Goal: Task Accomplishment & Management: Use online tool/utility

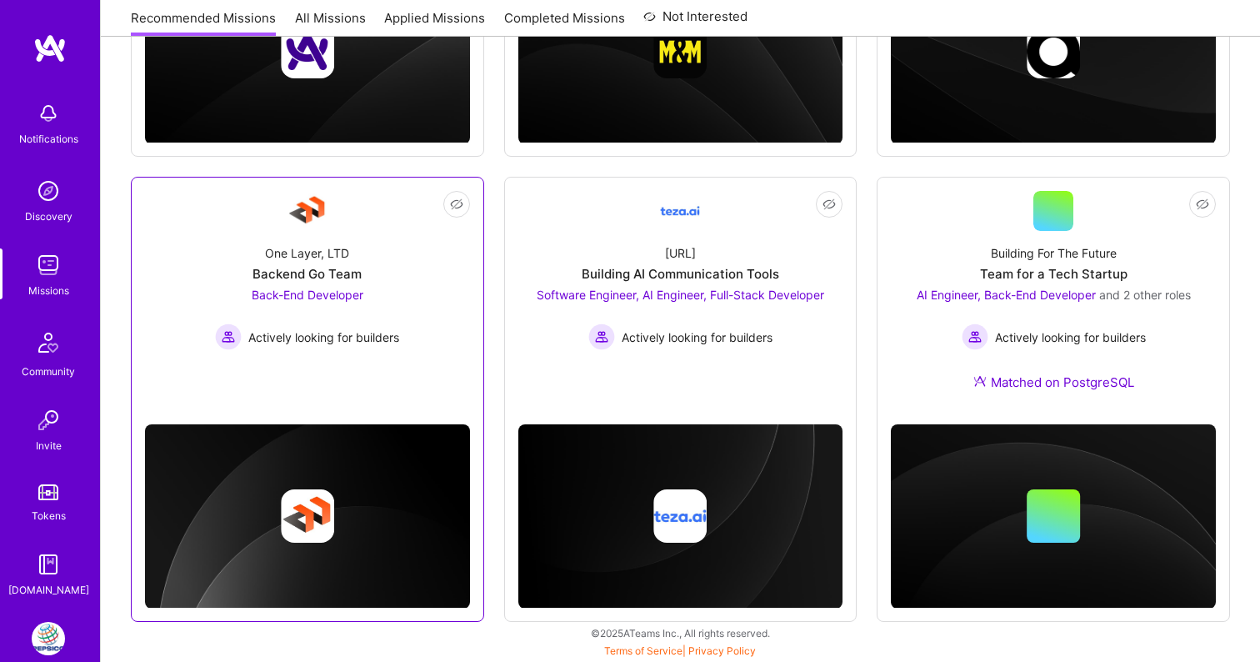
scroll to position [507, 0]
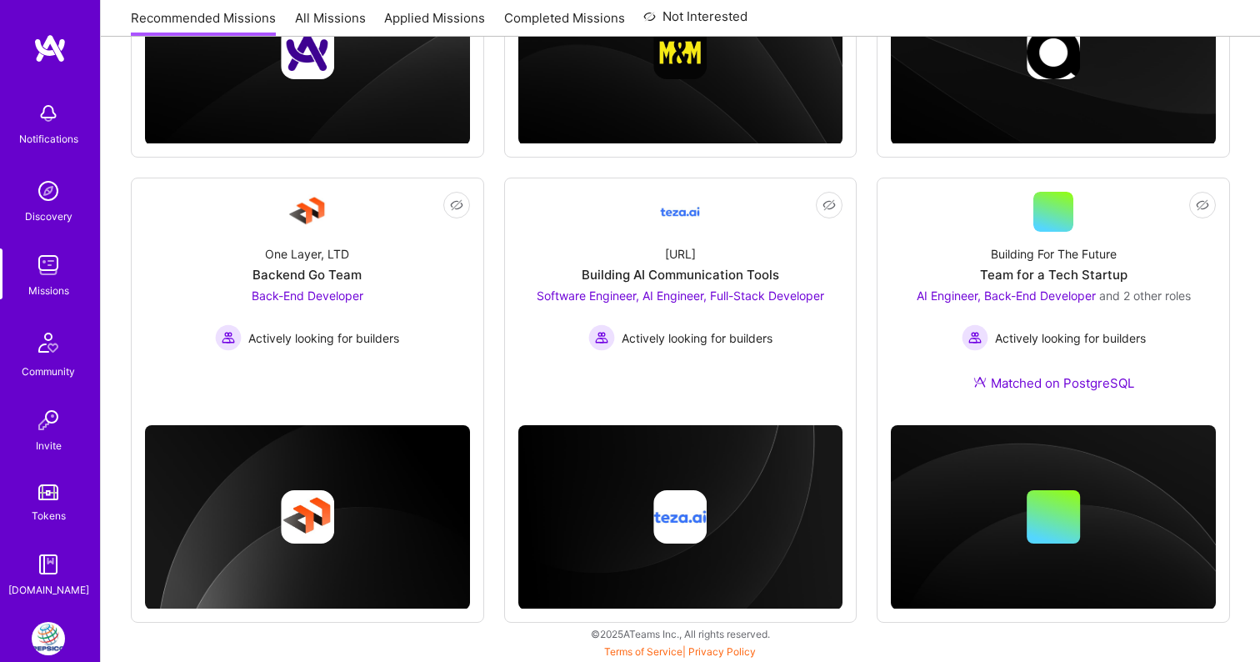
click at [43, 629] on img at bounding box center [48, 638] width 33 height 33
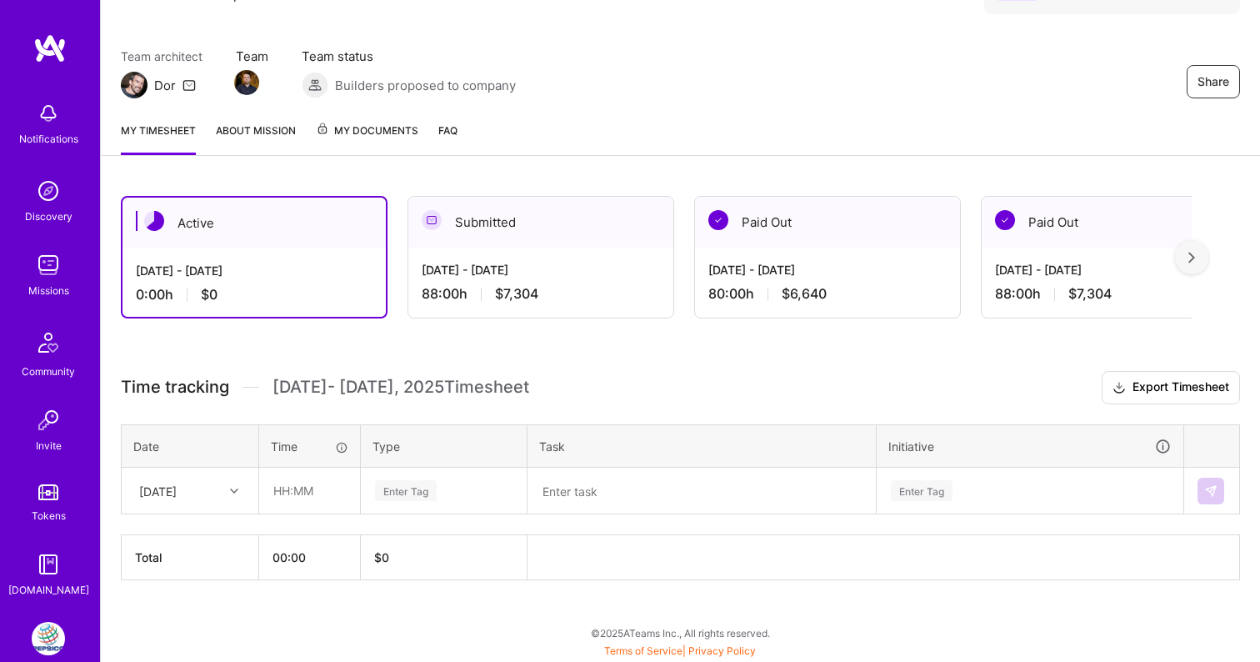
scroll to position [111, 0]
click at [224, 493] on div at bounding box center [236, 491] width 26 height 22
click at [213, 535] on div "[DATE]" at bounding box center [190, 538] width 135 height 31
click at [290, 488] on input "text" at bounding box center [309, 490] width 99 height 44
type input "08:00"
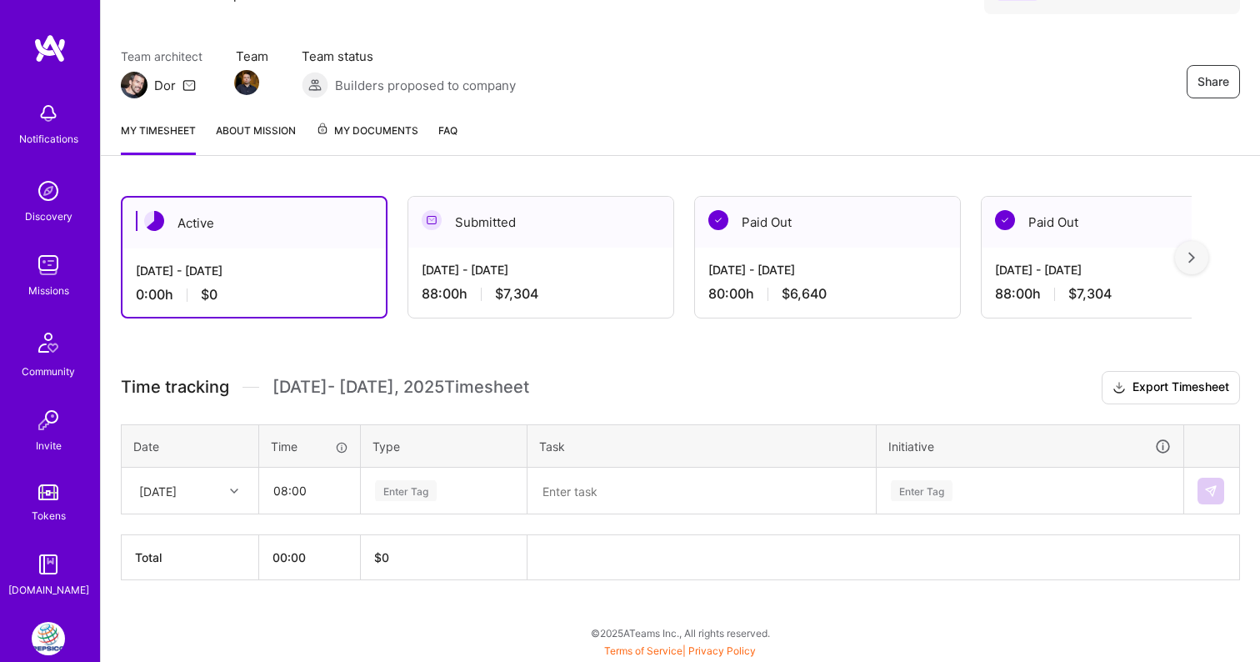
click at [418, 487] on div "Enter Tag" at bounding box center [406, 491] width 62 height 26
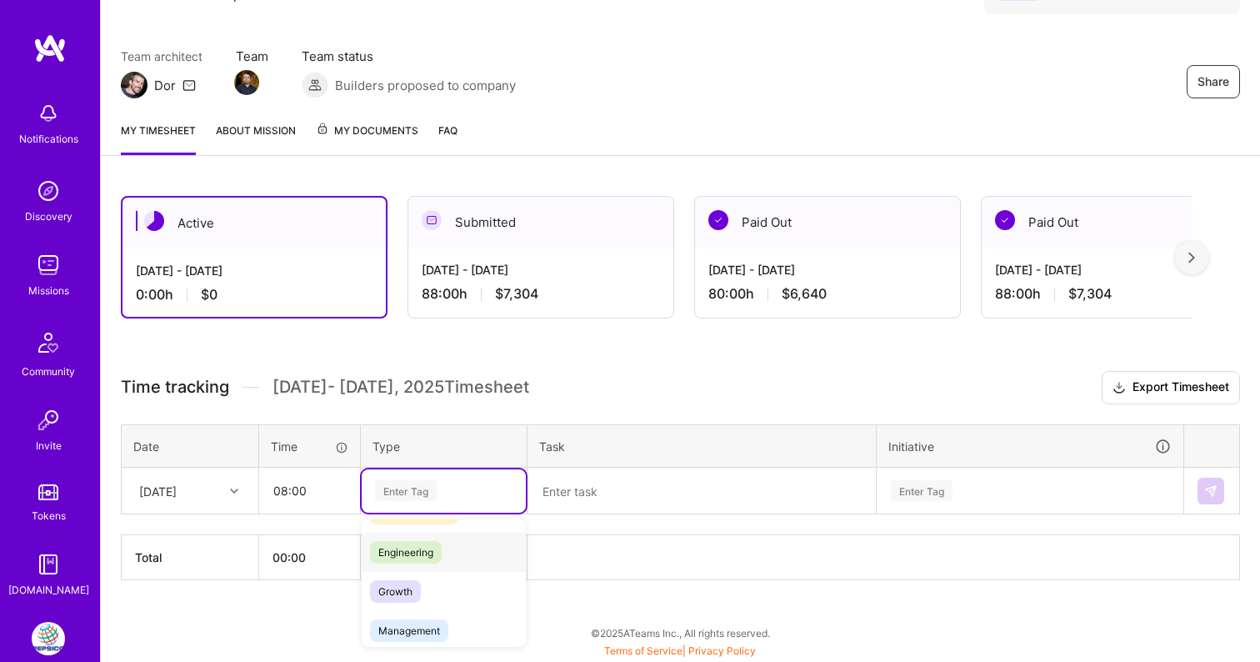
click at [431, 563] on span "Engineering" at bounding box center [406, 552] width 72 height 23
click at [601, 503] on textarea at bounding box center [701, 490] width 345 height 43
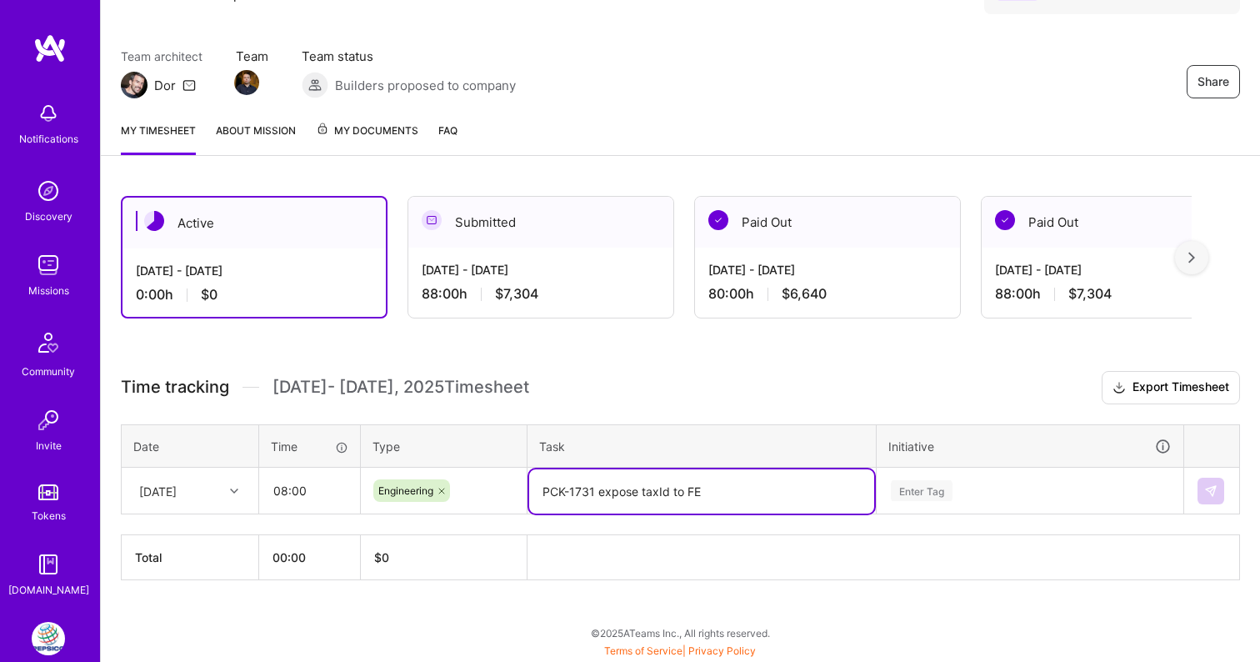
click at [984, 488] on div "Enter Tag" at bounding box center [1030, 490] width 305 height 43
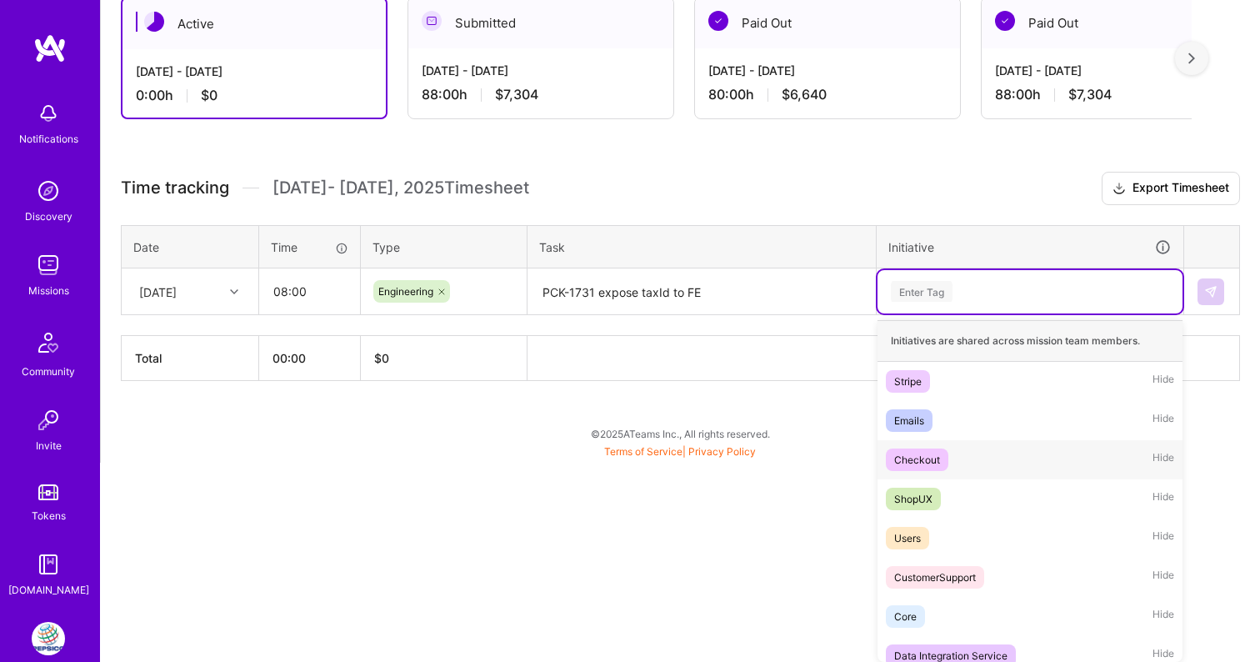
click at [944, 464] on span "Checkout" at bounding box center [917, 459] width 63 height 23
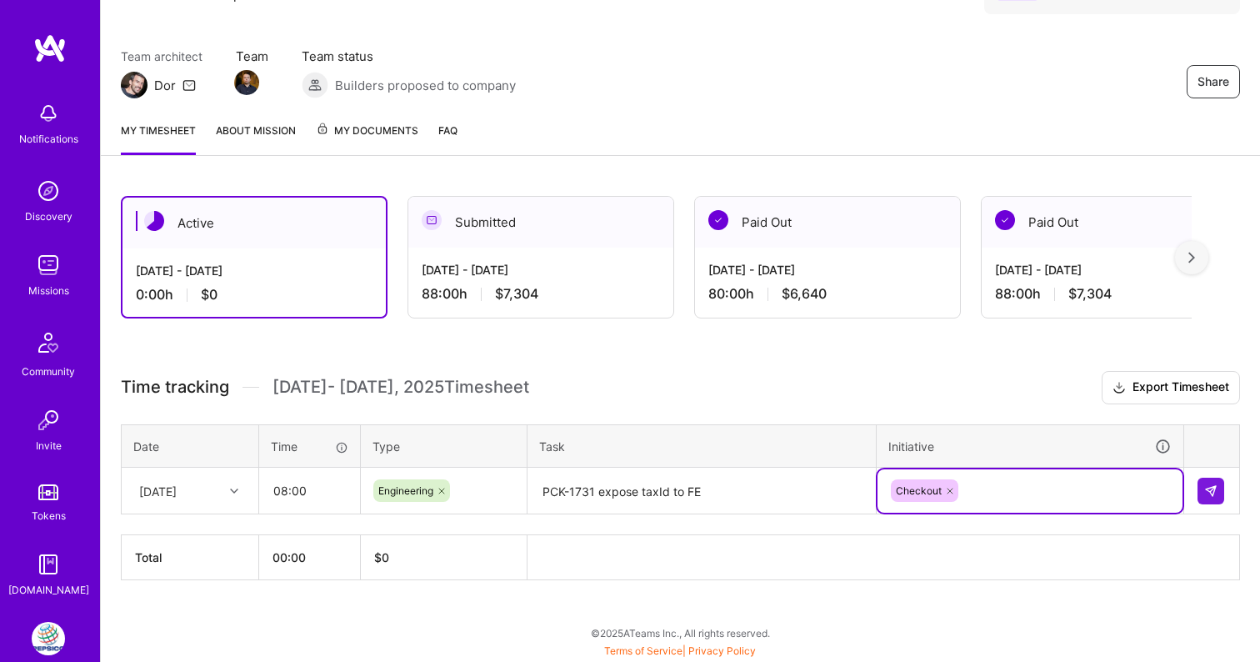
scroll to position [111, 0]
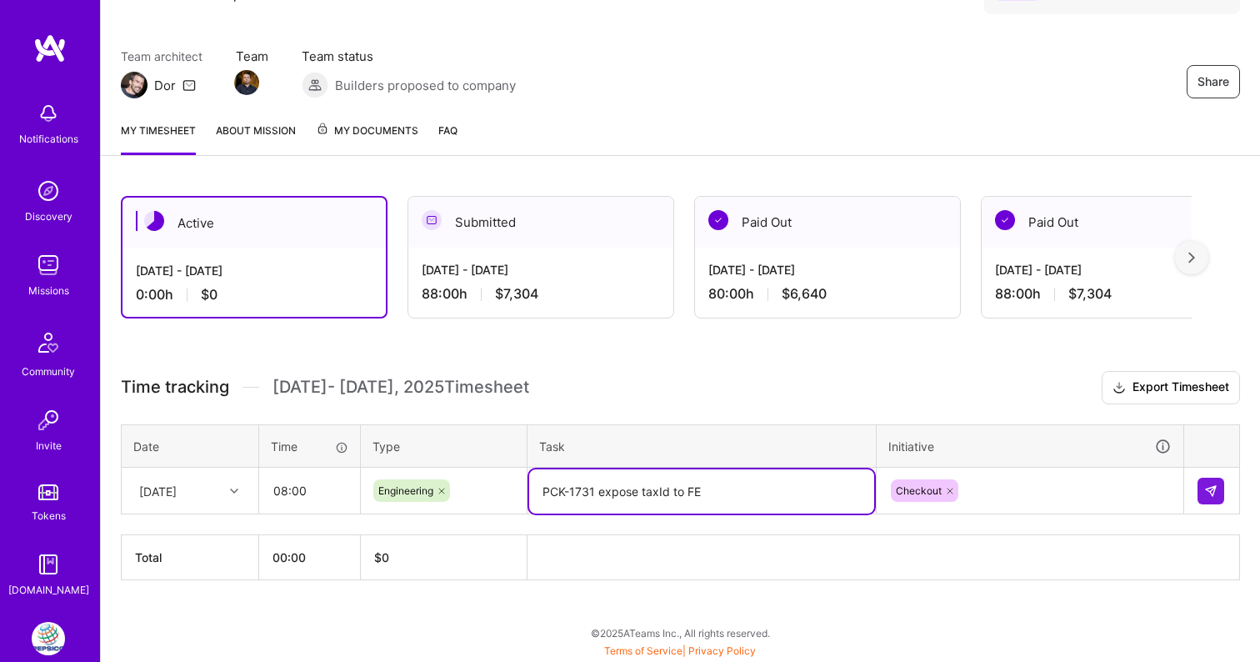
click at [747, 501] on textarea "PCK-1731 expose taxId to FE" at bounding box center [701, 491] width 345 height 44
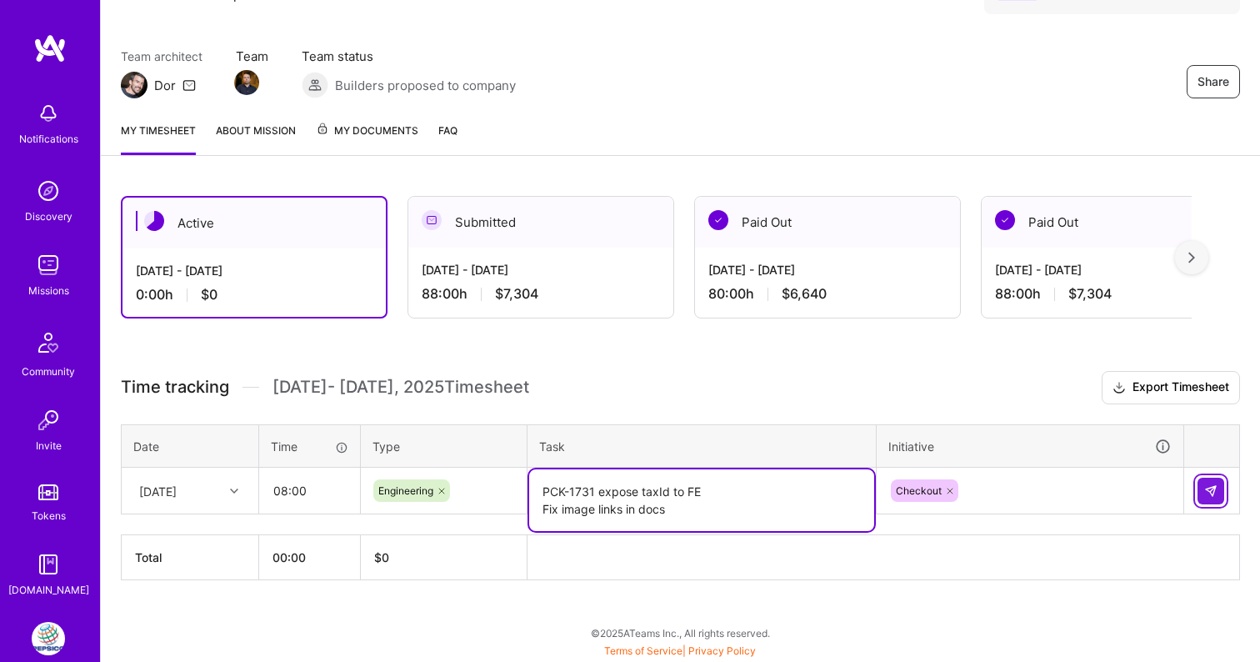
type textarea "PCK-1731 expose taxId to FE Fix image links in docs"
click at [1211, 492] on img at bounding box center [1210, 490] width 13 height 13
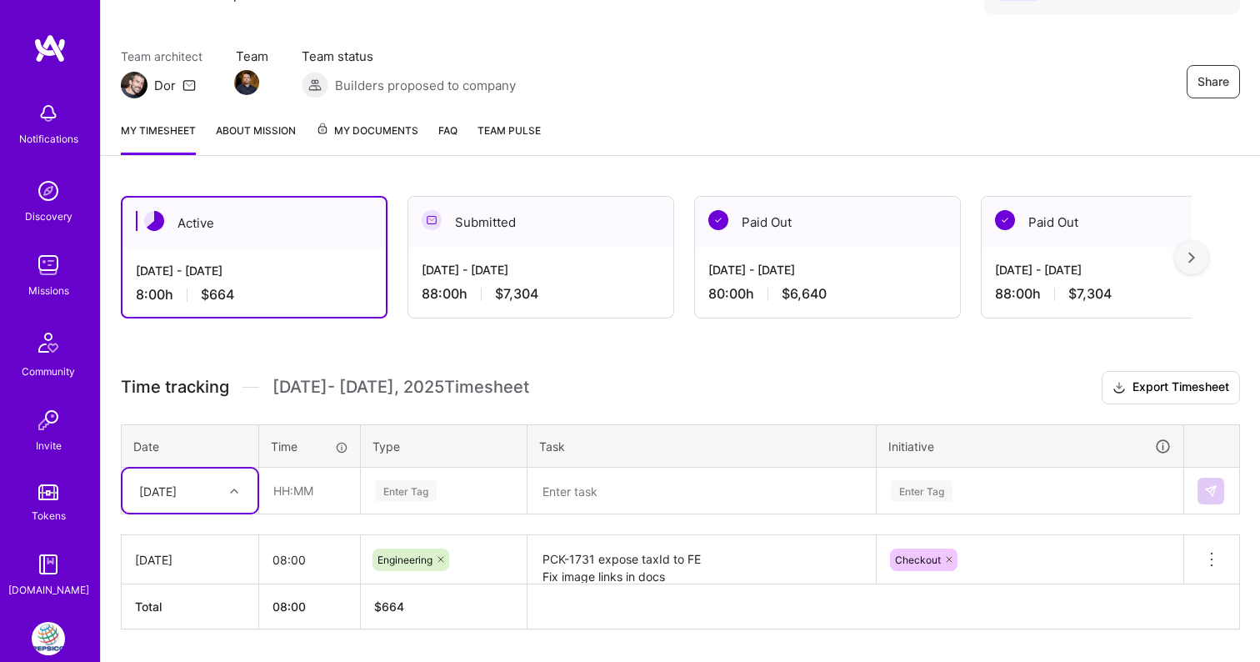
click at [233, 488] on icon at bounding box center [234, 491] width 8 height 8
click at [206, 543] on div "[DATE]" at bounding box center [190, 538] width 135 height 31
click at [311, 500] on input "text" at bounding box center [309, 490] width 99 height 44
type input "08:00"
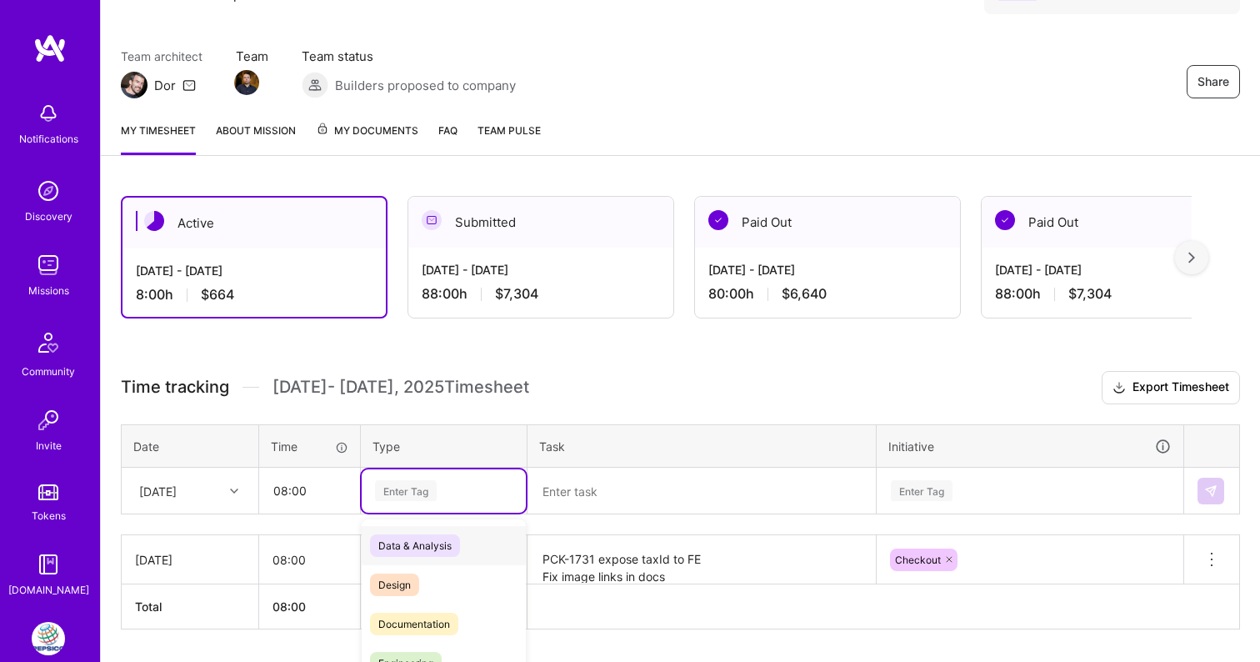
scroll to position [160, 0]
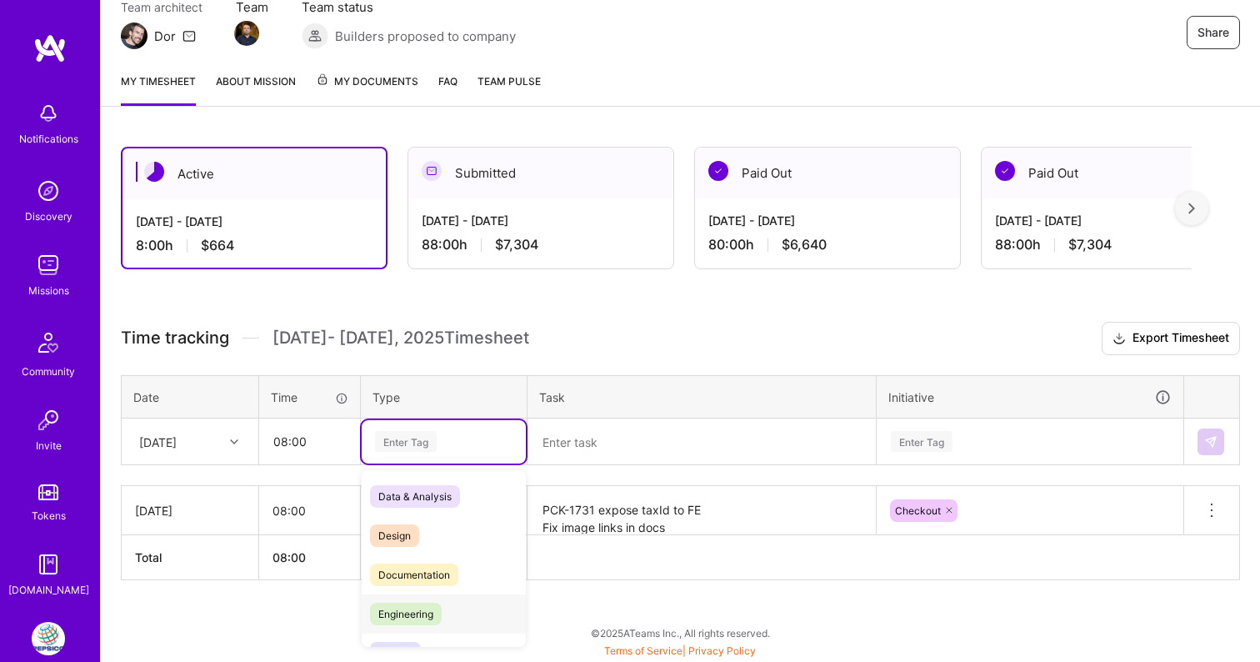
click at [414, 615] on span "Engineering" at bounding box center [406, 614] width 72 height 23
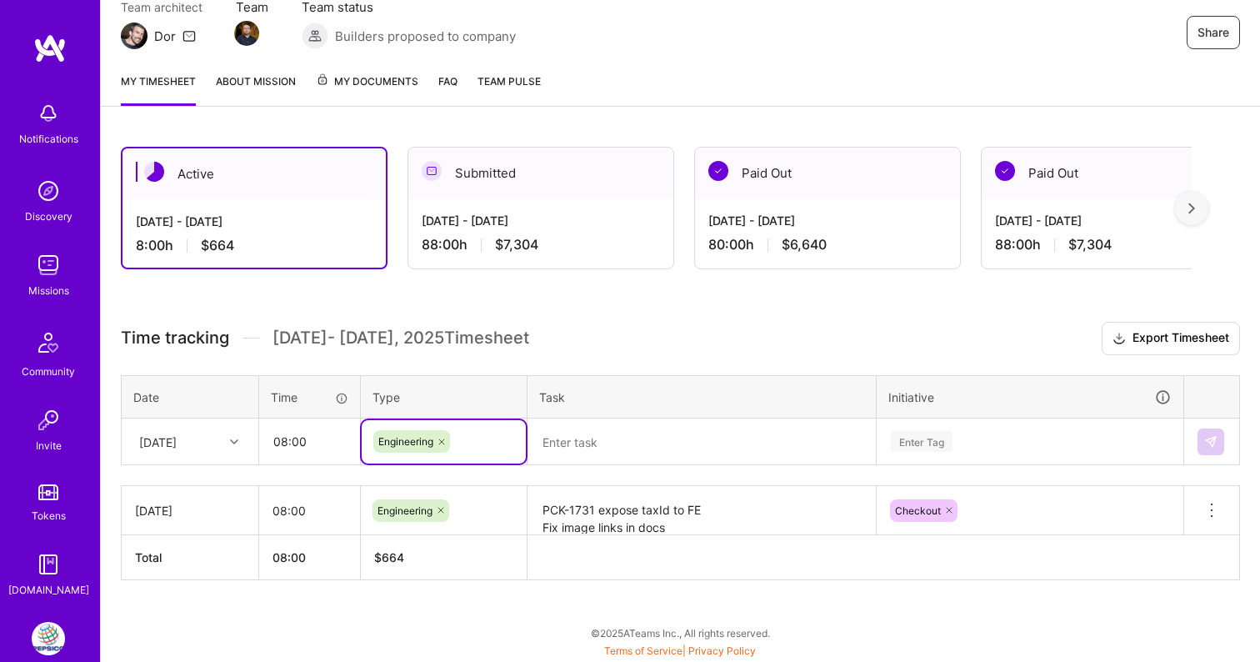
click at [720, 497] on textarea "PCK-1731 expose taxId to FE Fix image links in docs" at bounding box center [701, 511] width 345 height 46
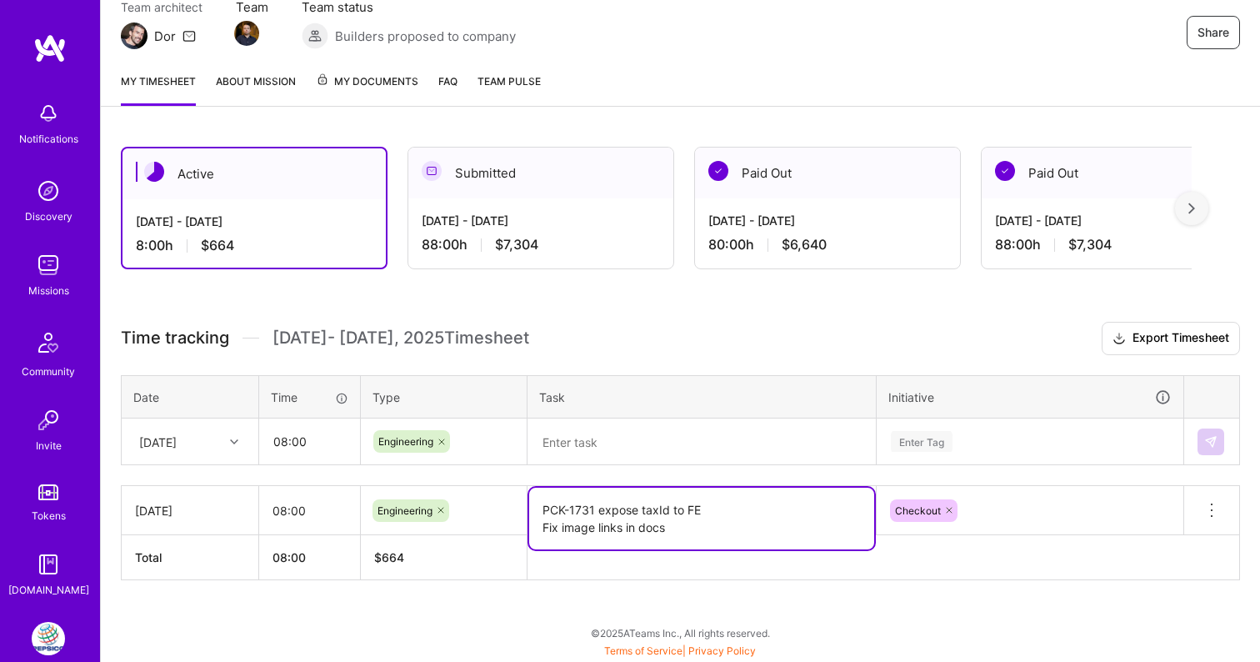
click at [714, 524] on textarea "PCK-1731 expose taxId to FE Fix image links in docs" at bounding box center [701, 519] width 345 height 62
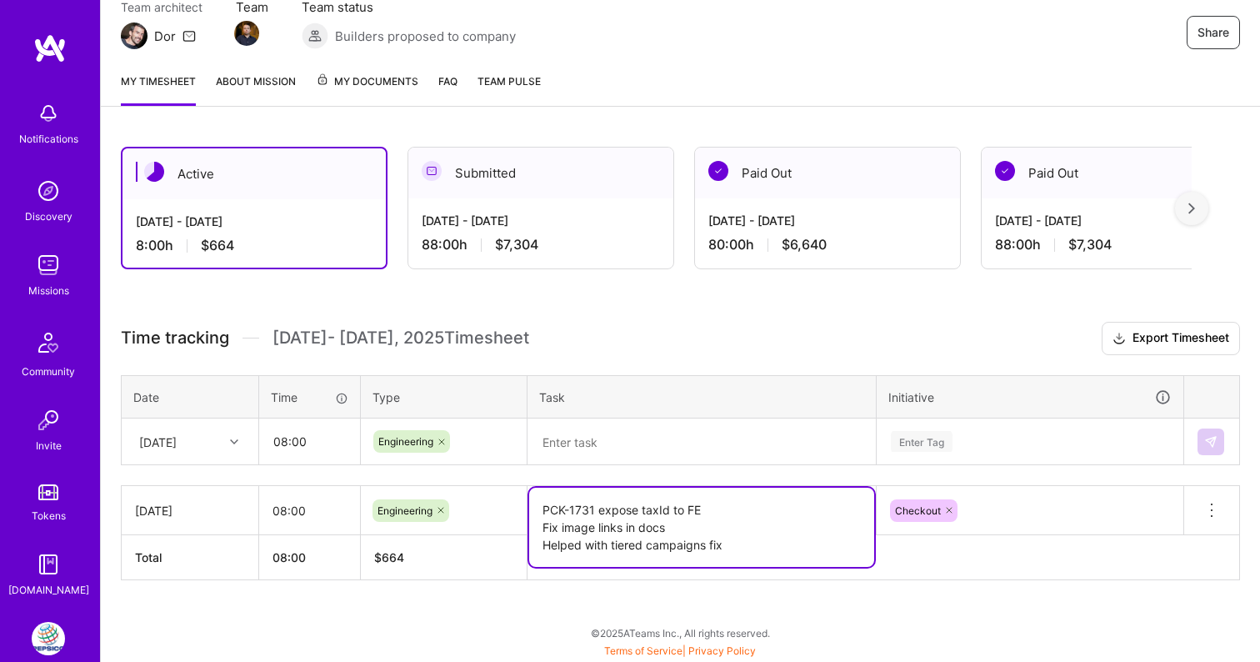
type textarea "PCK-1731 expose taxId to FE Fix image links in docs Helped with tiered campaign…"
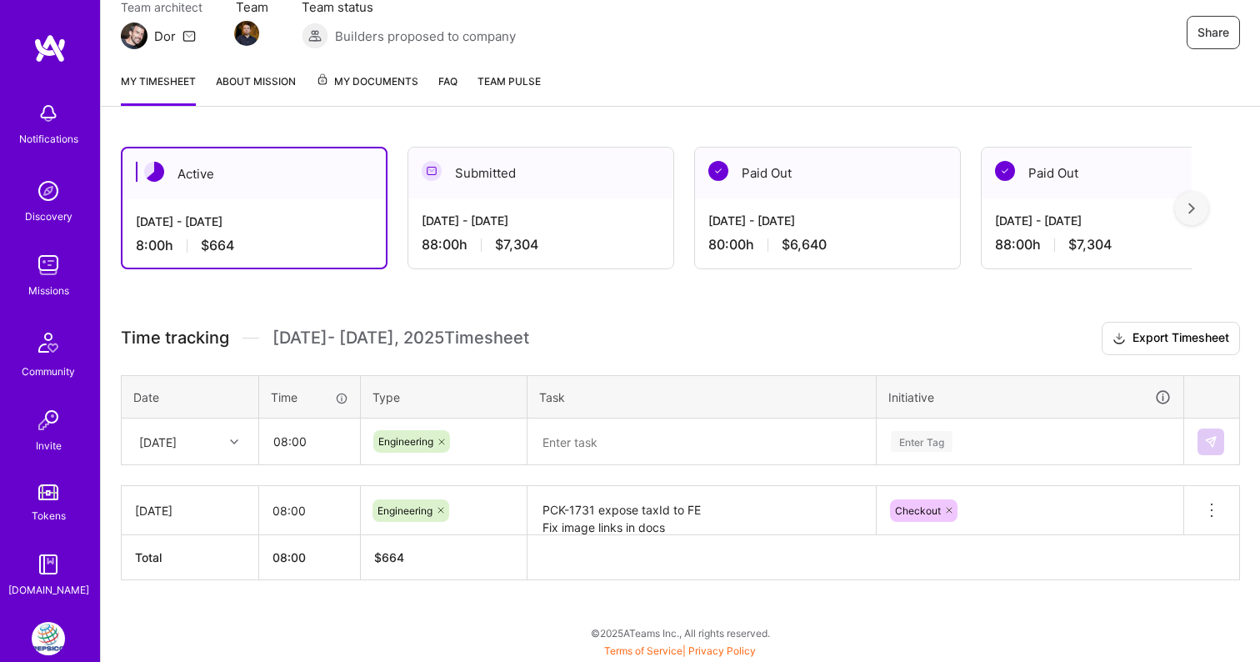
click at [919, 585] on div "Active [DATE] - [DATE] 8:00 h $664 Submitted [DATE] - [DATE] 88:00 h $7,304 Pai…" at bounding box center [680, 394] width 1159 height 535
click at [732, 514] on textarea "PCK-1731 expose taxId to FE Fix image links in docs Helped with tiered campaign…" at bounding box center [701, 511] width 345 height 47
click at [764, 627] on div "Active [DATE] - [DATE] 8:00 h $664 Submitted [DATE] - [DATE] 88:00 h $7,304 Pai…" at bounding box center [680, 394] width 1159 height 535
click at [664, 454] on textarea at bounding box center [701, 442] width 345 height 44
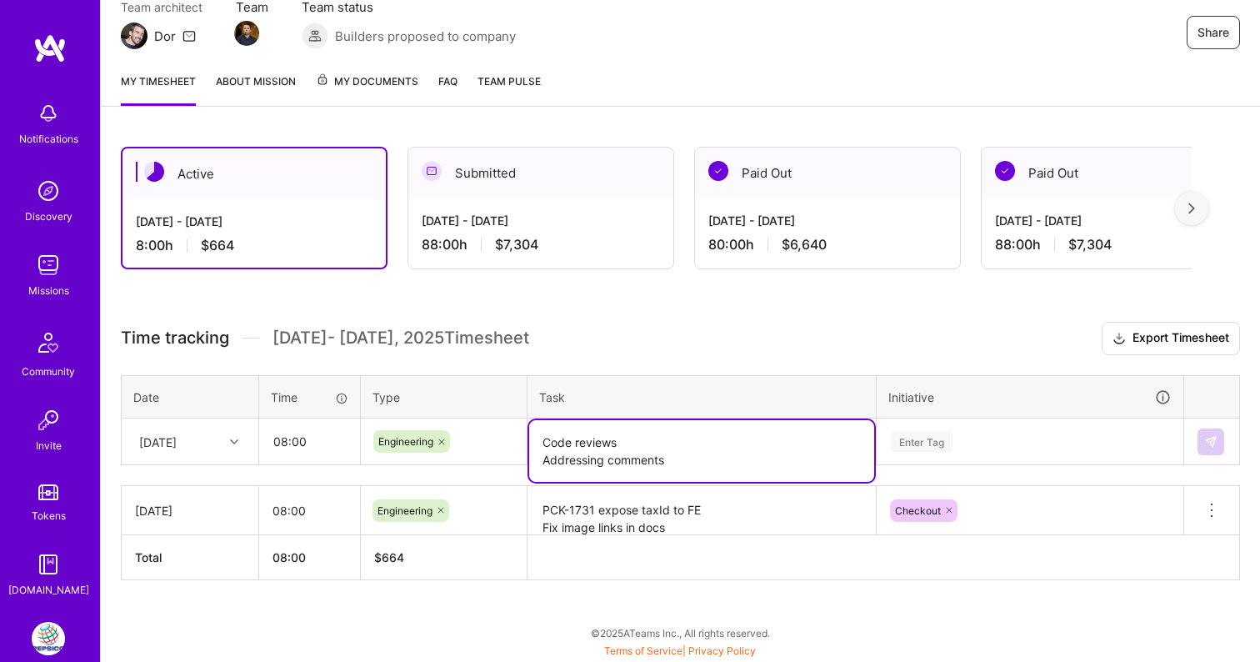
type textarea "Code reviews Addressing comments"
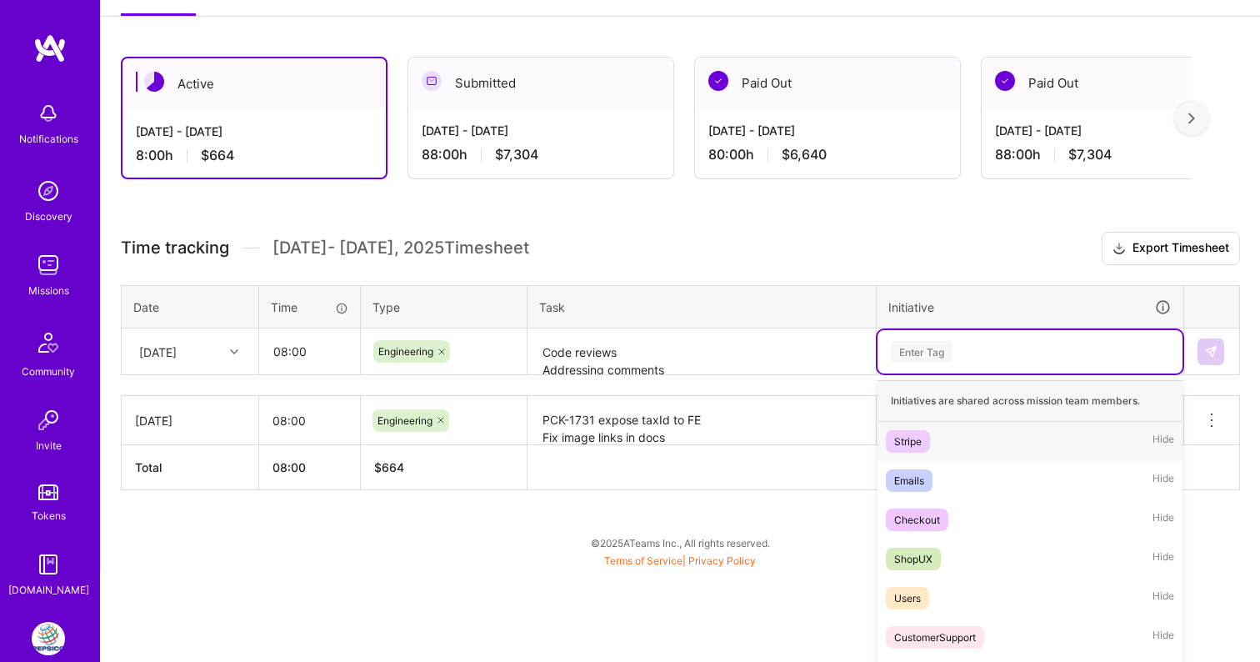
click at [974, 373] on div "option Checkout, selected. option Stripe focused, 1 of 8. 8 results available. …" at bounding box center [1030, 351] width 305 height 43
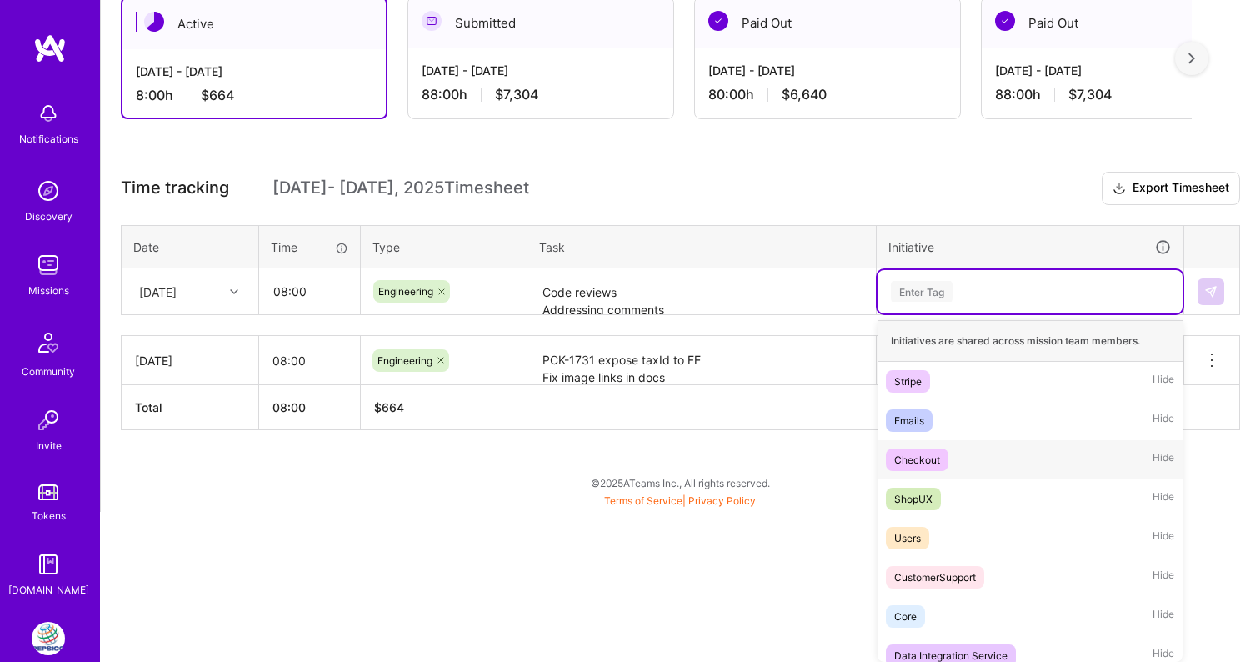
click at [936, 458] on div "Checkout" at bounding box center [917, 460] width 46 height 18
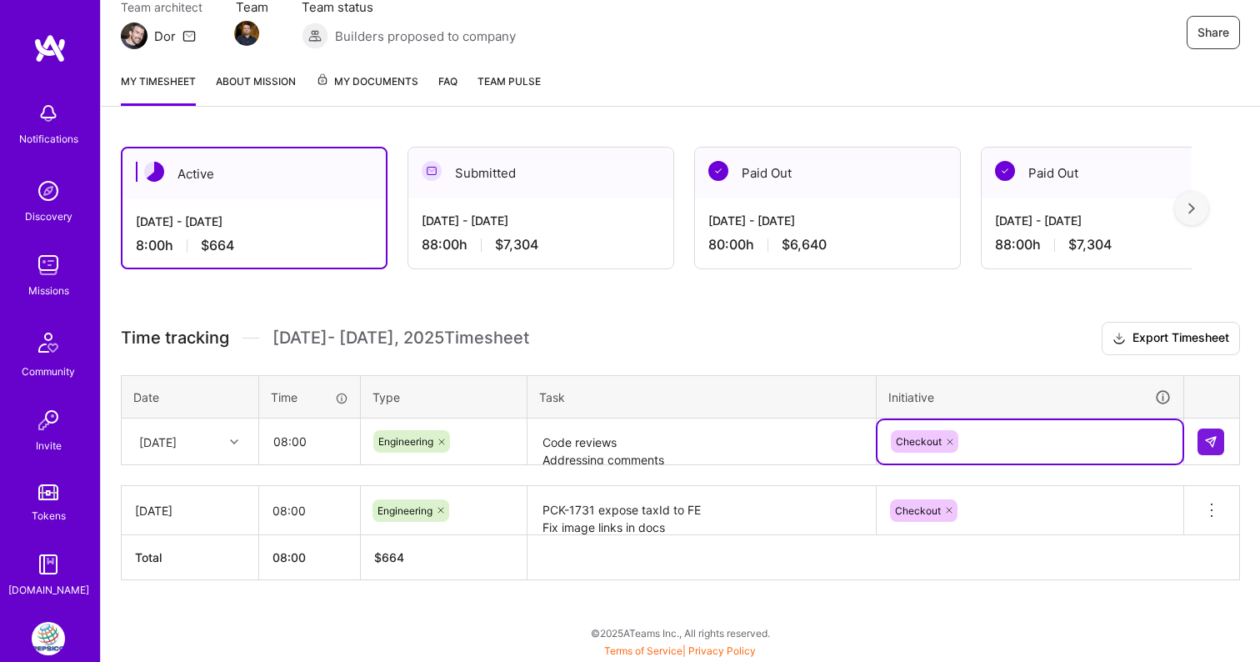
scroll to position [160, 0]
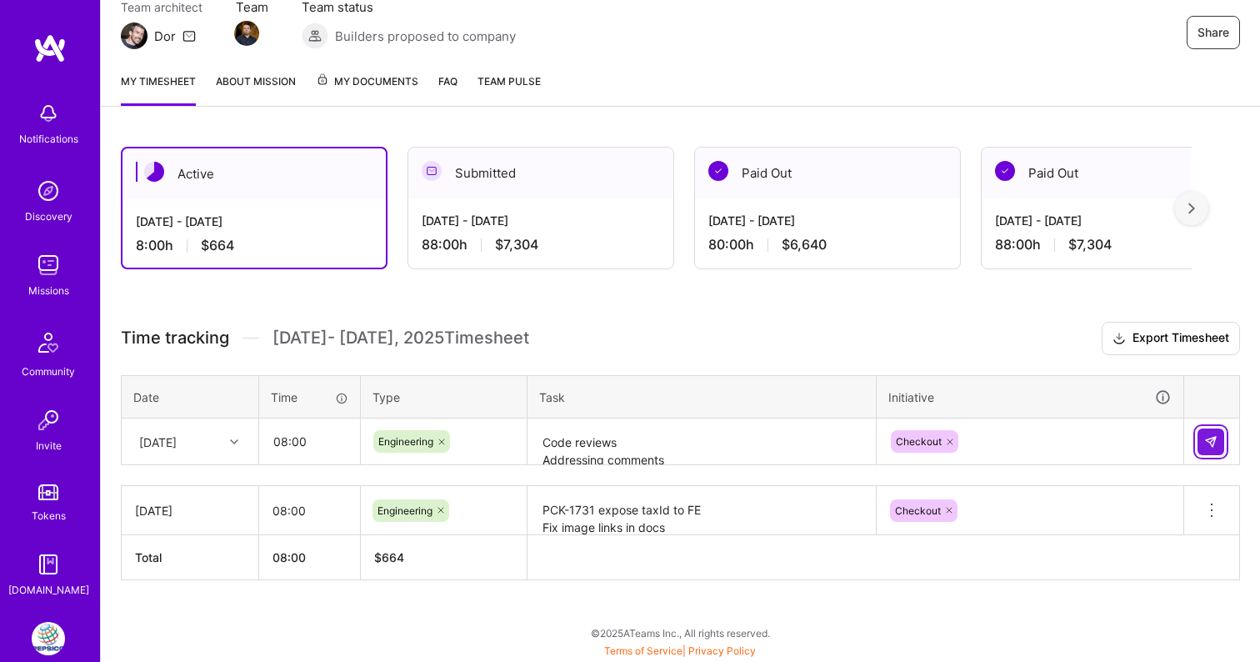
click at [1209, 443] on img at bounding box center [1210, 441] width 13 height 13
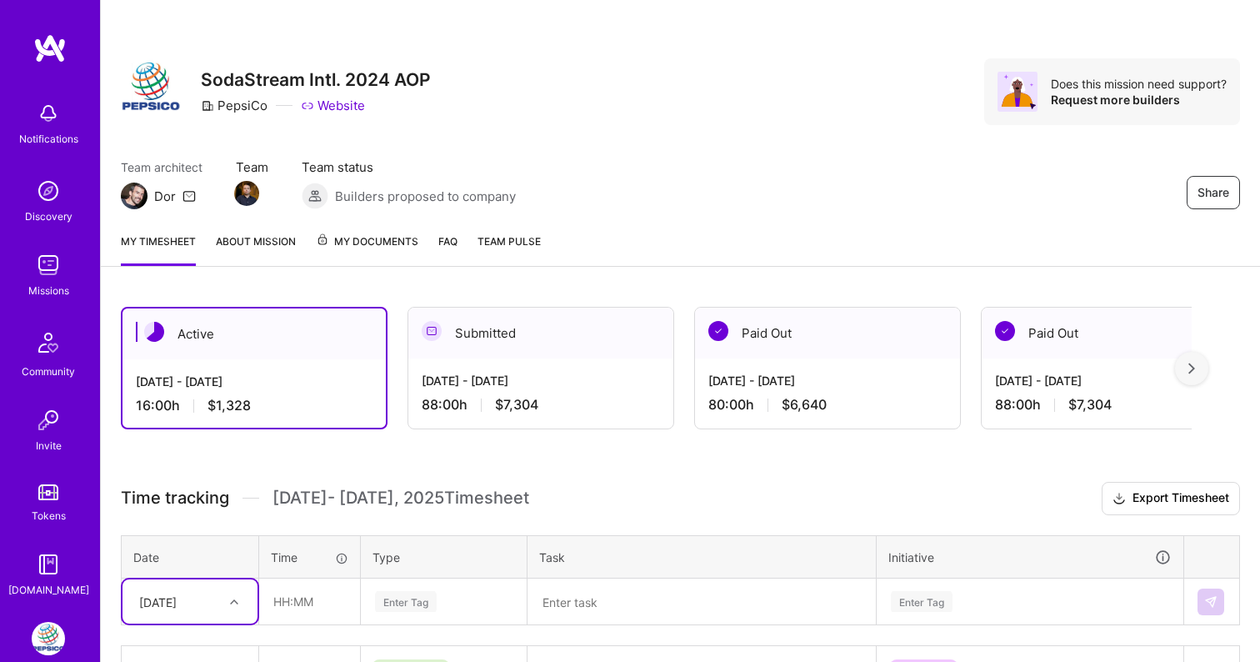
scroll to position [0, 0]
